Goal: Task Accomplishment & Management: Manage account settings

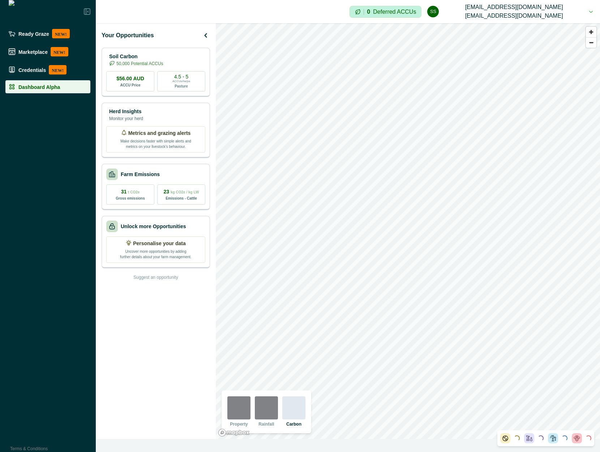
drag, startPoint x: 268, startPoint y: 413, endPoint x: 272, endPoint y: 415, distance: 4.6
click at [268, 414] on img at bounding box center [266, 407] width 23 height 23
click at [293, 413] on div at bounding box center [293, 407] width 23 height 23
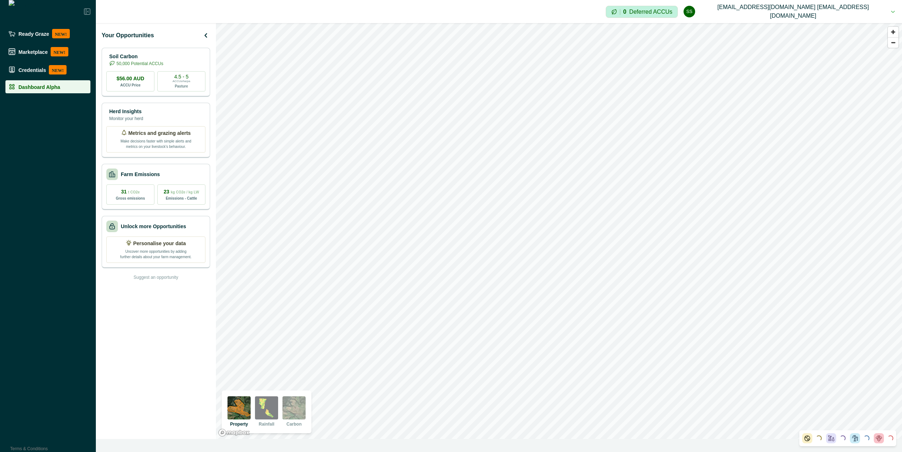
click at [297, 408] on img at bounding box center [293, 407] width 23 height 23
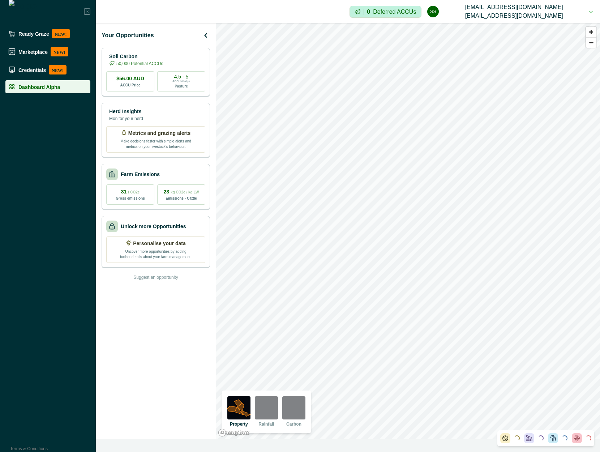
click at [297, 405] on img at bounding box center [293, 407] width 23 height 23
click at [298, 414] on img at bounding box center [293, 407] width 23 height 23
click at [270, 414] on img at bounding box center [266, 407] width 23 height 23
click at [293, 413] on img at bounding box center [293, 407] width 23 height 23
click at [294, 409] on img at bounding box center [293, 407] width 23 height 23
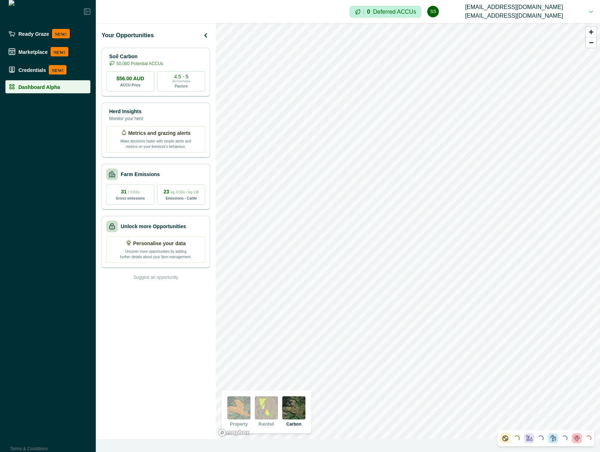
click at [267, 416] on img at bounding box center [266, 407] width 23 height 23
click at [290, 414] on img at bounding box center [293, 407] width 23 height 23
click at [291, 403] on img at bounding box center [293, 407] width 23 height 23
click at [294, 417] on div at bounding box center [293, 407] width 23 height 23
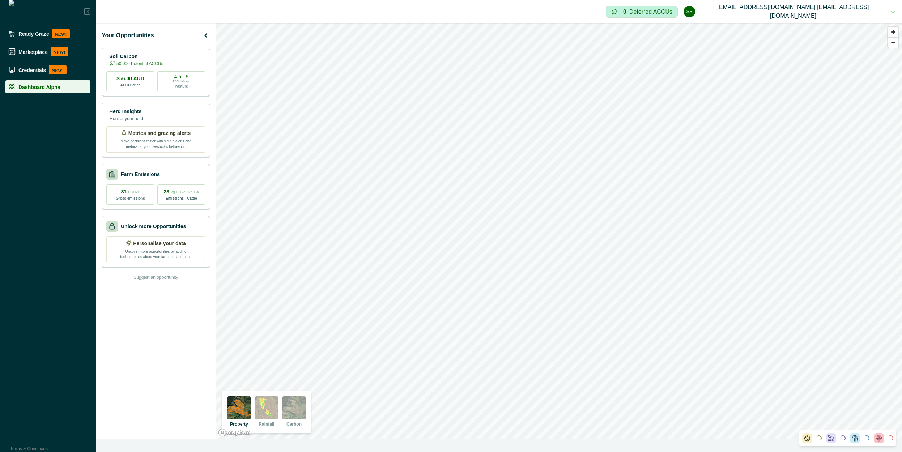
click at [291, 411] on img at bounding box center [293, 407] width 23 height 23
click at [294, 404] on img at bounding box center [293, 407] width 23 height 23
click at [292, 416] on img at bounding box center [293, 407] width 23 height 23
click at [298, 403] on img at bounding box center [293, 407] width 23 height 23
click at [294, 409] on img at bounding box center [293, 407] width 23 height 23
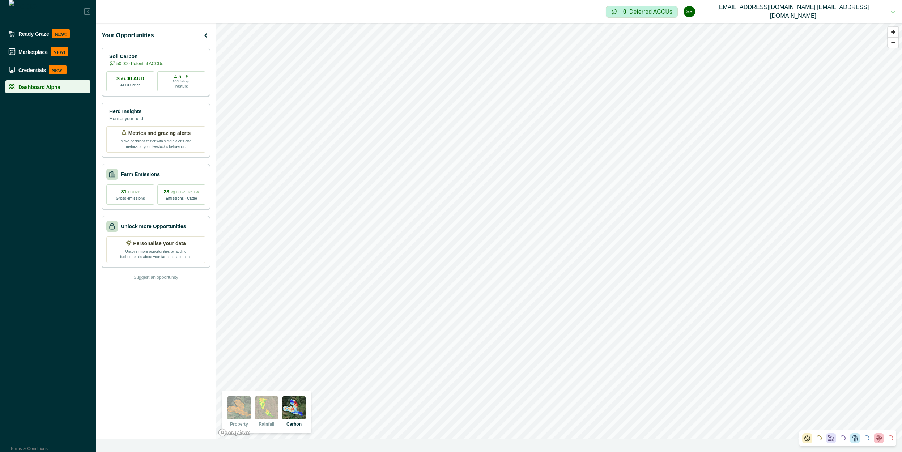
click at [267, 407] on img at bounding box center [266, 407] width 23 height 23
click at [297, 408] on img at bounding box center [293, 407] width 23 height 23
click at [152, 60] on p "50,000 Potential ACCUs" at bounding box center [139, 63] width 47 height 7
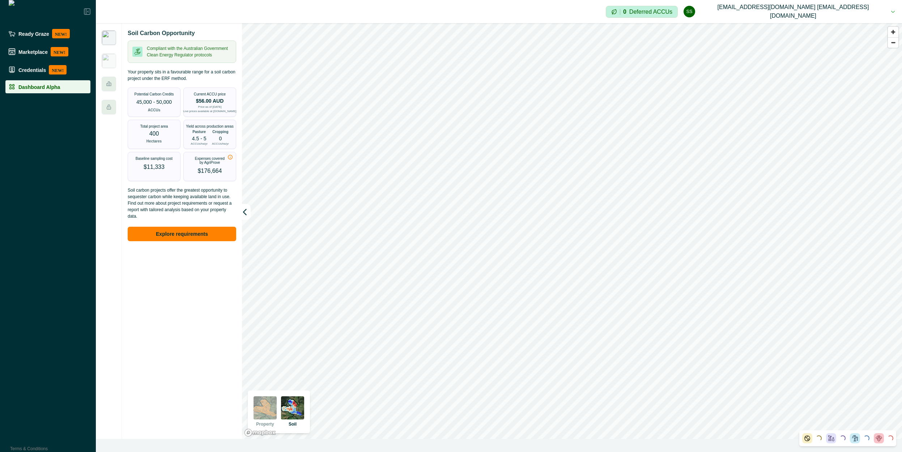
click at [267, 412] on img at bounding box center [264, 407] width 23 height 23
click at [292, 413] on img at bounding box center [292, 407] width 23 height 23
click at [107, 34] on img at bounding box center [109, 37] width 14 height 14
click at [108, 64] on img at bounding box center [109, 61] width 14 height 14
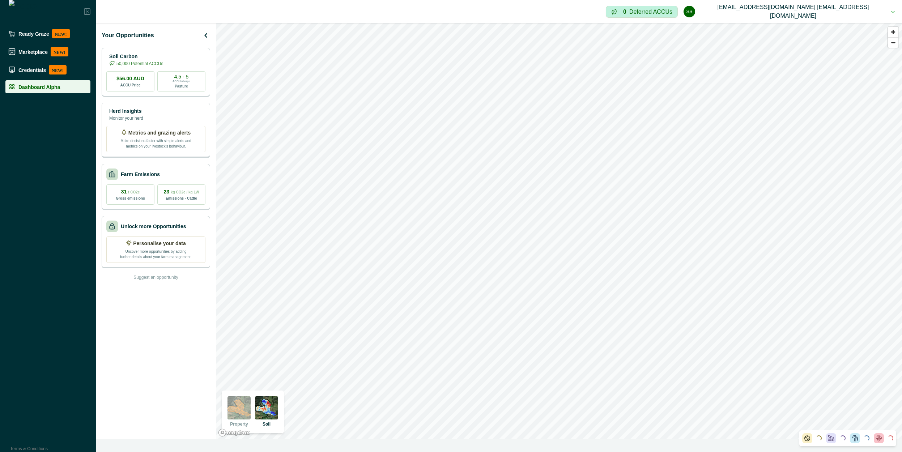
click at [143, 113] on p "Herd Insights" at bounding box center [126, 111] width 34 height 8
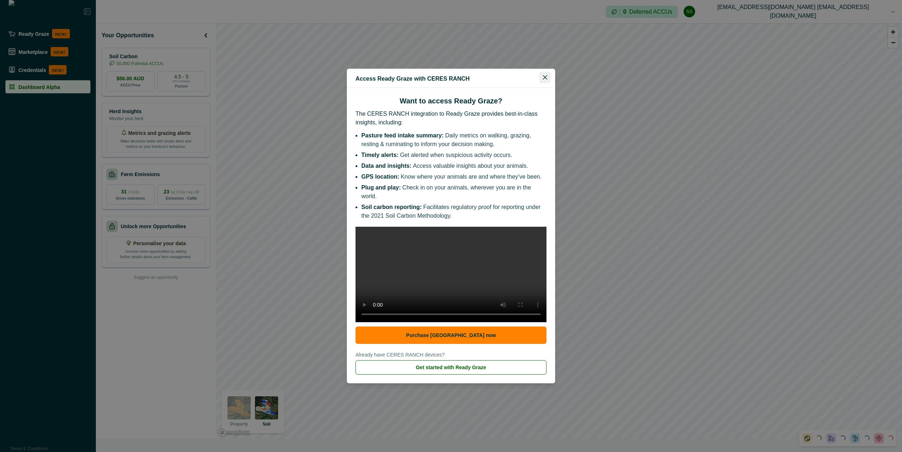
click at [548, 73] on button "Close" at bounding box center [545, 78] width 12 height 12
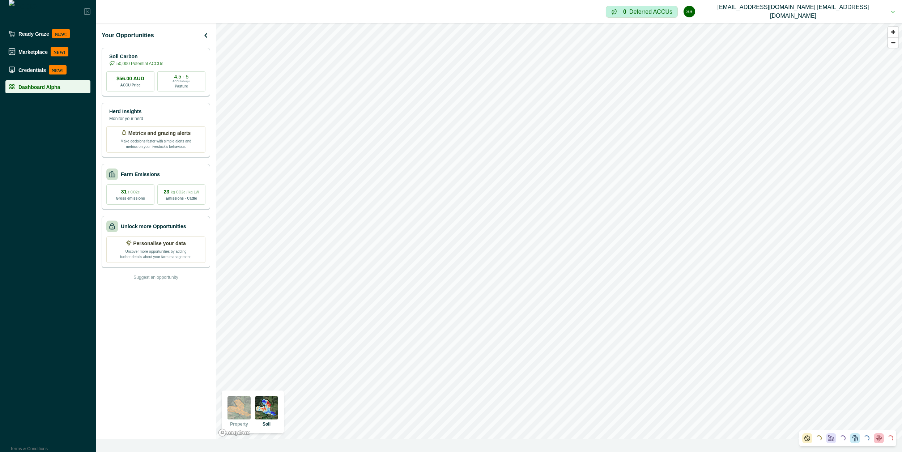
click at [242, 403] on img at bounding box center [238, 407] width 23 height 23
click at [149, 62] on p "50,000 Potential ACCUs" at bounding box center [139, 63] width 47 height 7
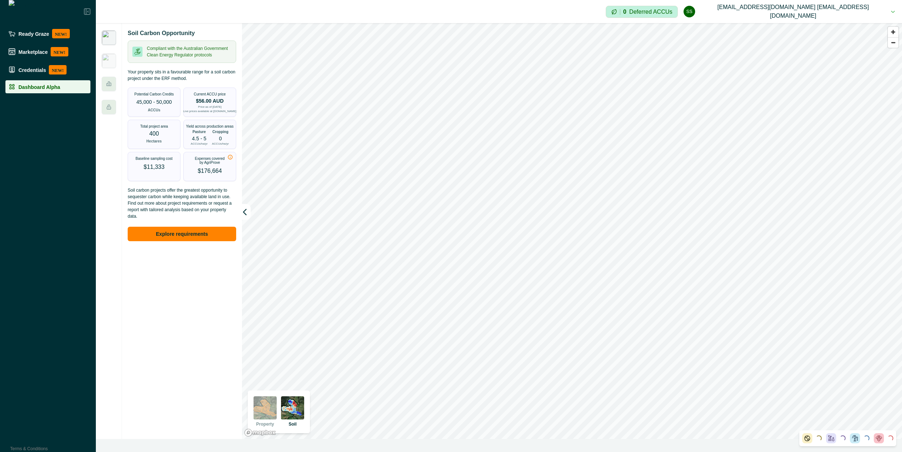
click at [266, 406] on img at bounding box center [264, 407] width 23 height 23
click at [239, 213] on div "Soil Carbon Opportunity Compliant with the Australian Government Clean Energy R…" at bounding box center [182, 231] width 120 height 416
click at [245, 216] on button "button" at bounding box center [246, 212] width 9 height 16
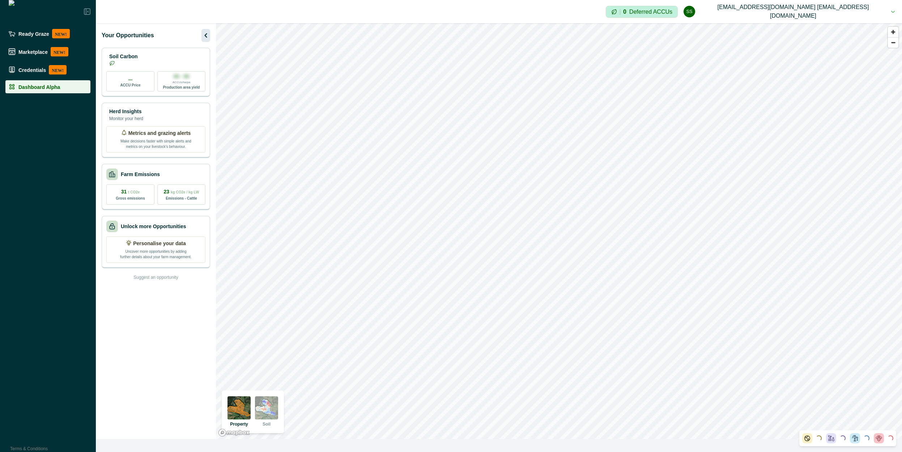
click at [206, 32] on icon "button" at bounding box center [205, 35] width 9 height 9
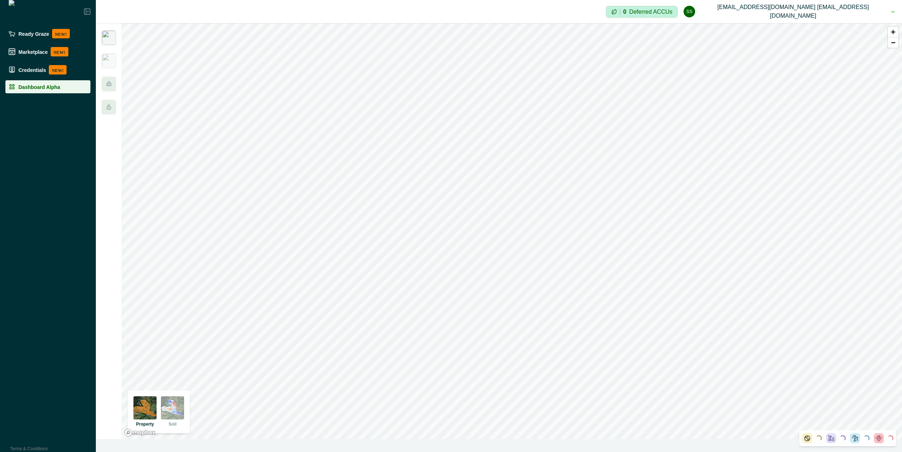
click at [110, 37] on img at bounding box center [109, 37] width 14 height 14
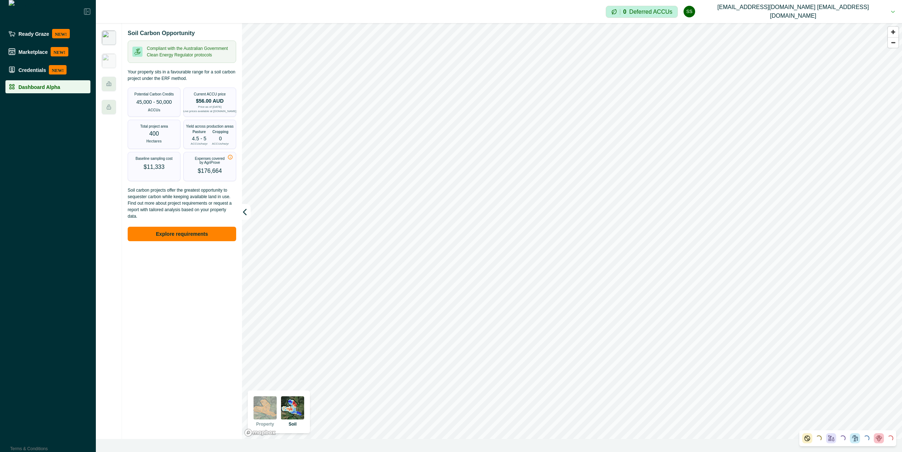
click at [824, 7] on button "ss scp@agriprove.io scp@agriprove.io" at bounding box center [788, 11] width 211 height 23
click at [106, 90] on div at bounding box center [109, 84] width 14 height 14
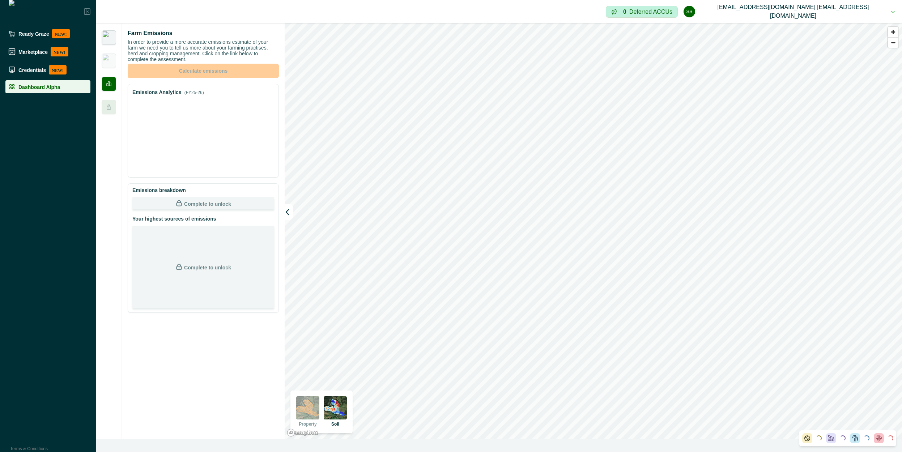
click at [111, 38] on img at bounding box center [109, 37] width 14 height 14
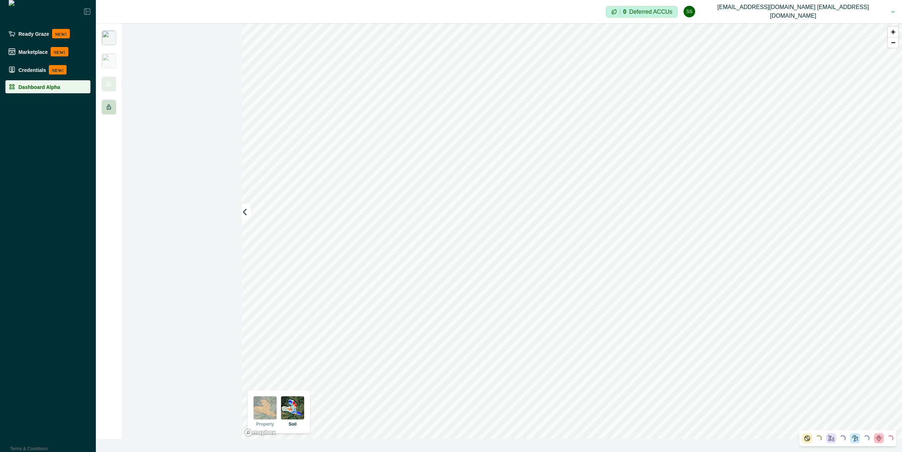
click at [111, 104] on icon at bounding box center [109, 107] width 6 height 6
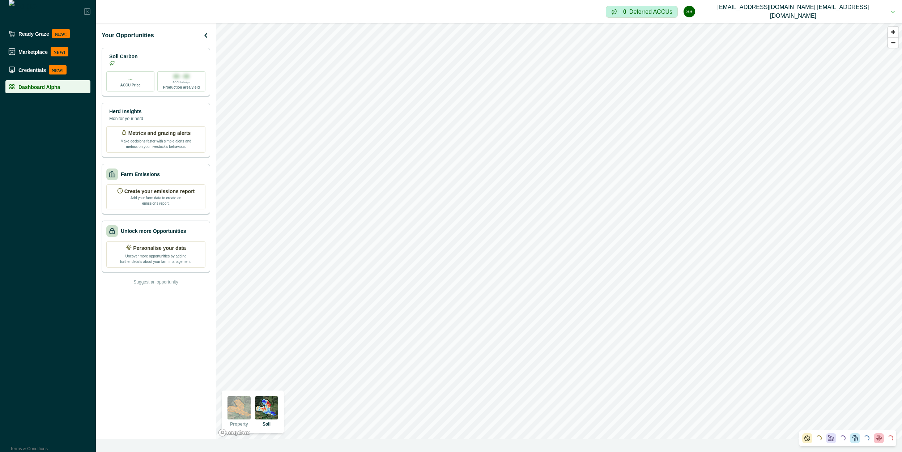
click at [871, 15] on button "ss scp@agriprove.io scp@agriprove.io" at bounding box center [788, 11] width 211 height 23
click at [805, 35] on button "Sign out" at bounding box center [823, 32] width 80 height 12
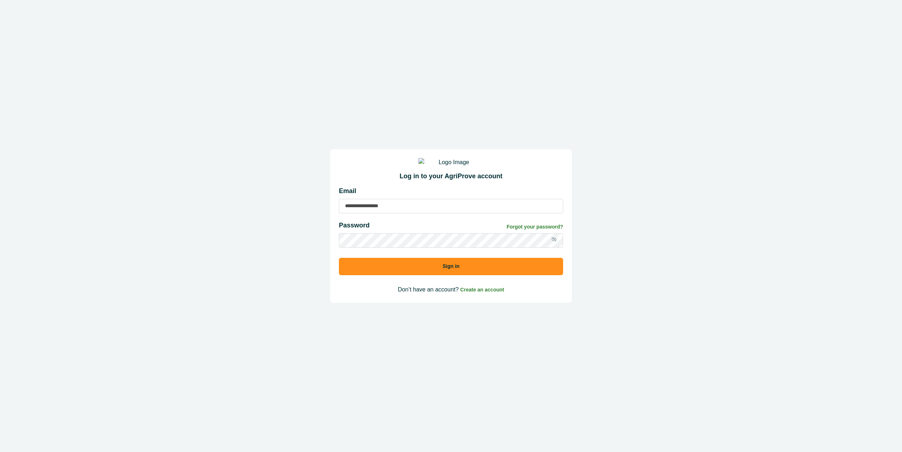
click at [391, 209] on input at bounding box center [451, 206] width 224 height 14
type input "**********"
click at [339, 258] on button "Sign in" at bounding box center [451, 266] width 224 height 17
click at [552, 242] on icon at bounding box center [554, 239] width 6 height 6
click at [339, 258] on button "Sign in" at bounding box center [451, 266] width 224 height 17
